Goal: Find specific page/section

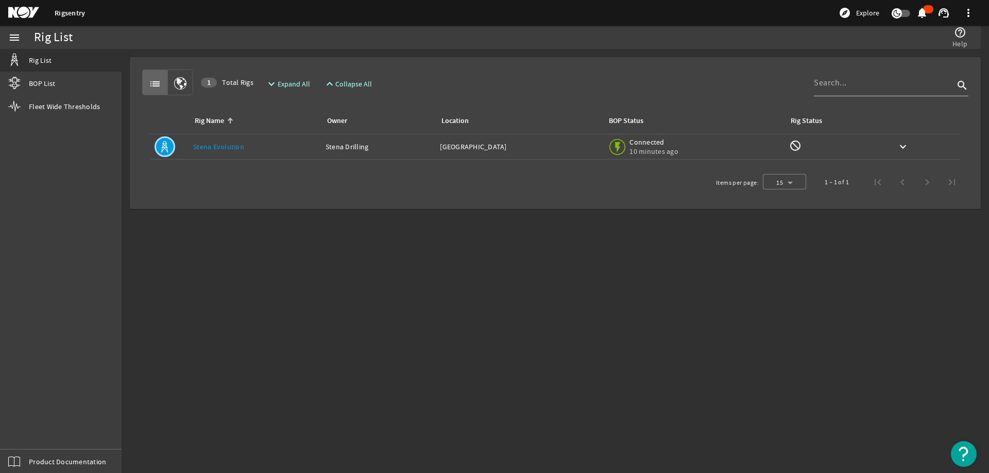
click at [209, 145] on link "Stena Evolution" at bounding box center [218, 146] width 51 height 9
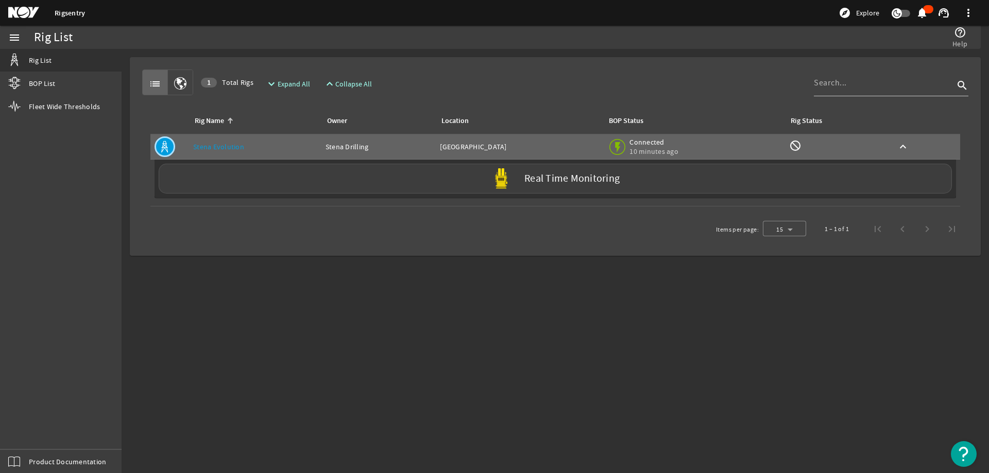
click at [13, 40] on mat-icon "menu" at bounding box center [14, 37] width 12 height 12
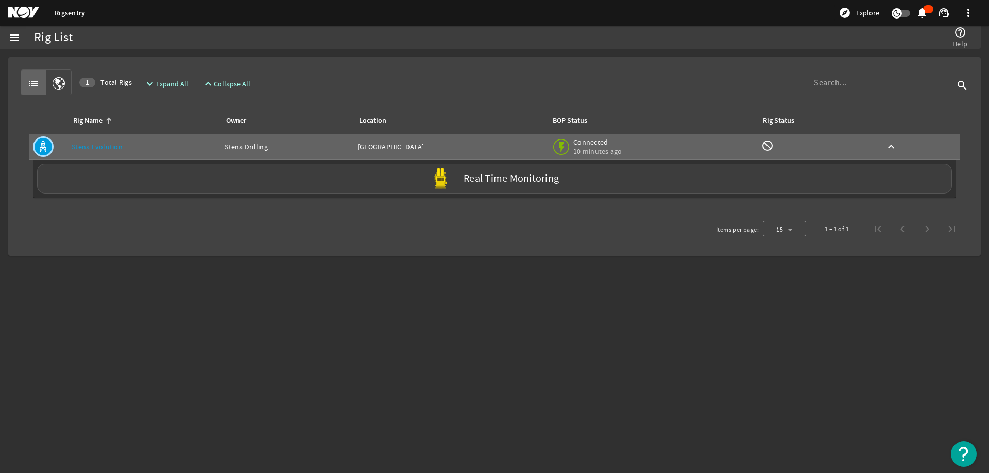
click at [13, 40] on mat-icon "menu" at bounding box center [14, 37] width 12 height 12
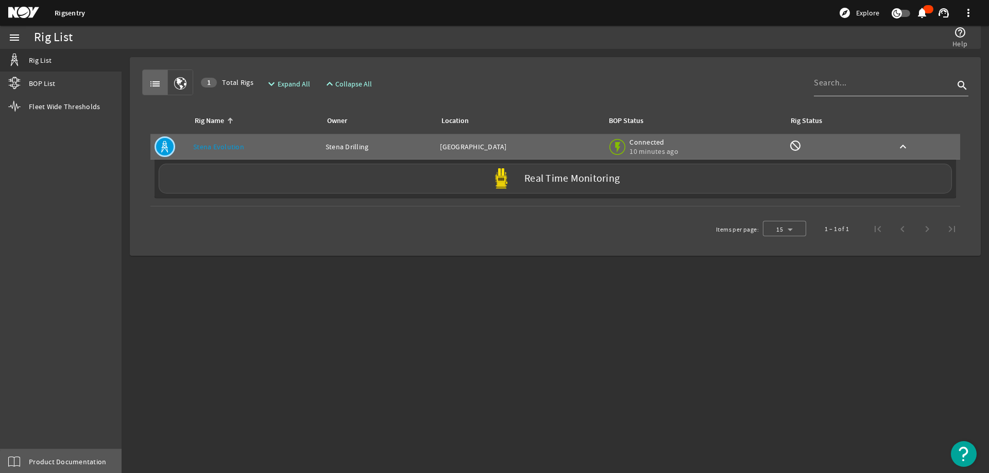
click at [64, 463] on span "Product Documentation" at bounding box center [67, 462] width 77 height 10
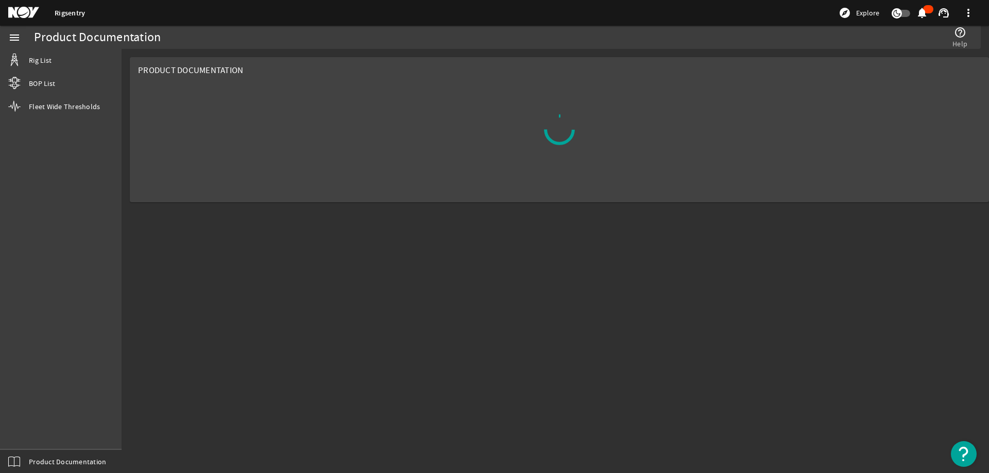
click at [13, 36] on mat-icon "menu" at bounding box center [14, 37] width 12 height 12
